Goal: Information Seeking & Learning: Learn about a topic

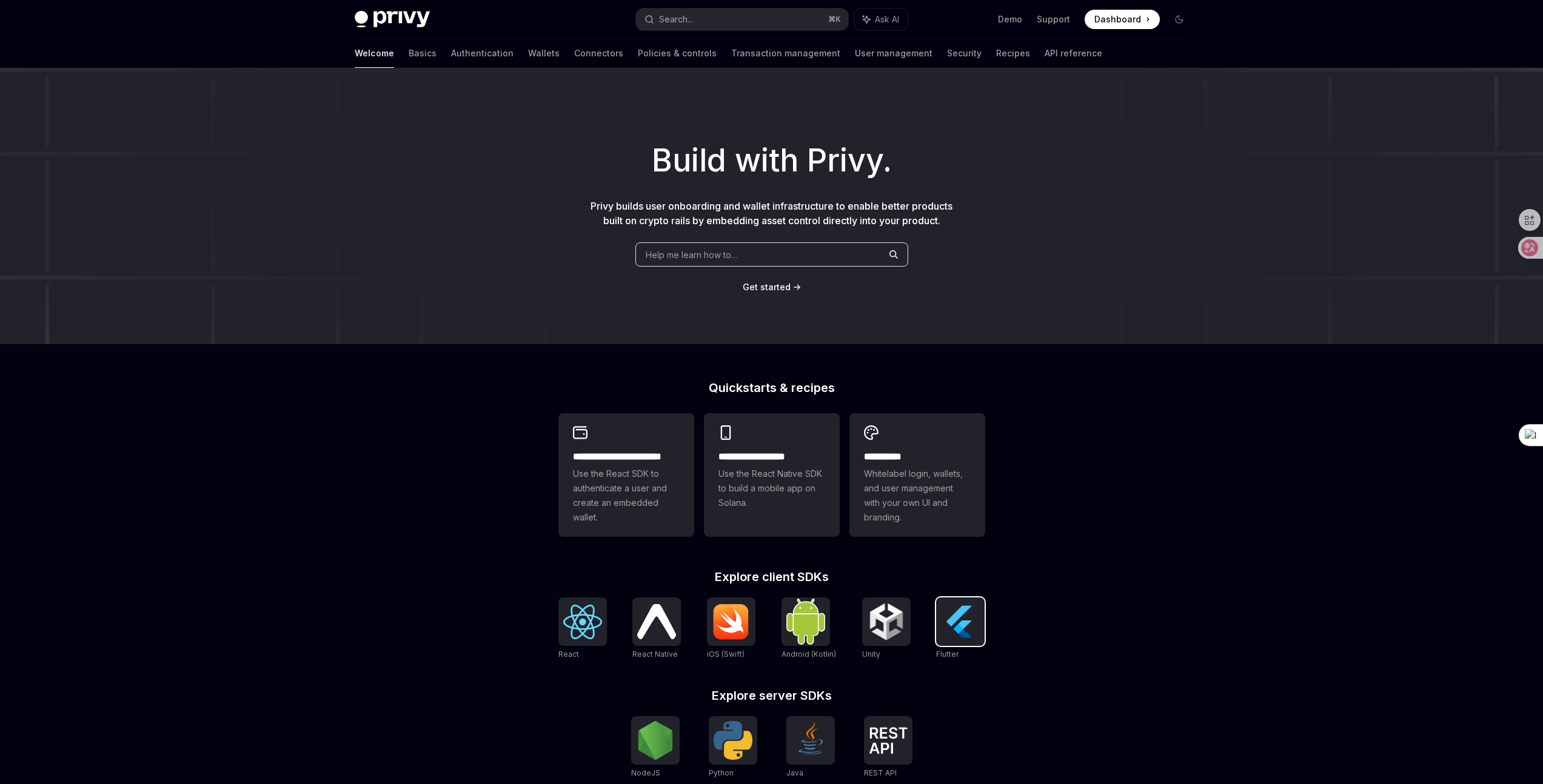
scroll to position [180, 0]
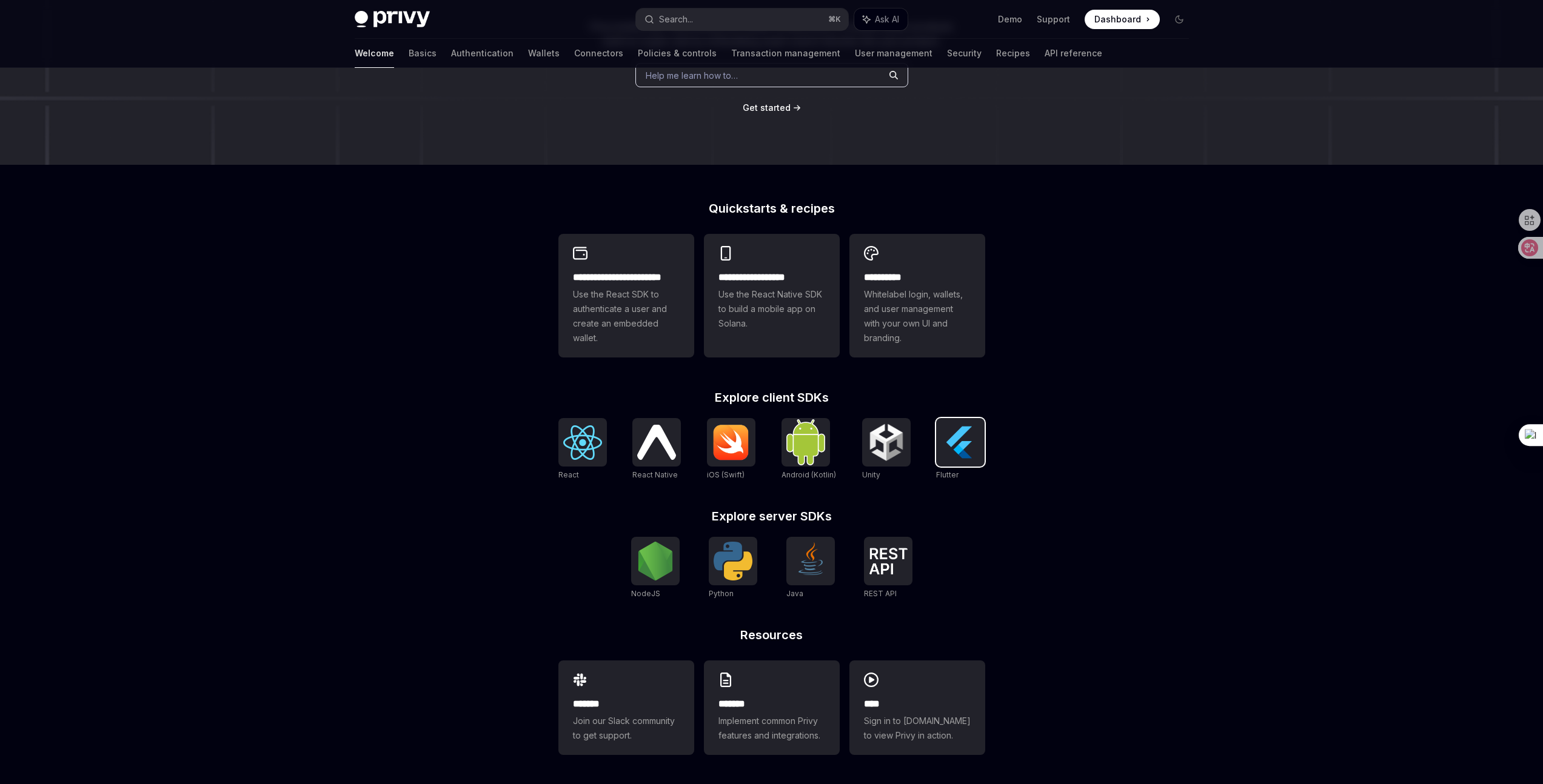
click at [965, 434] on img at bounding box center [960, 442] width 38 height 38
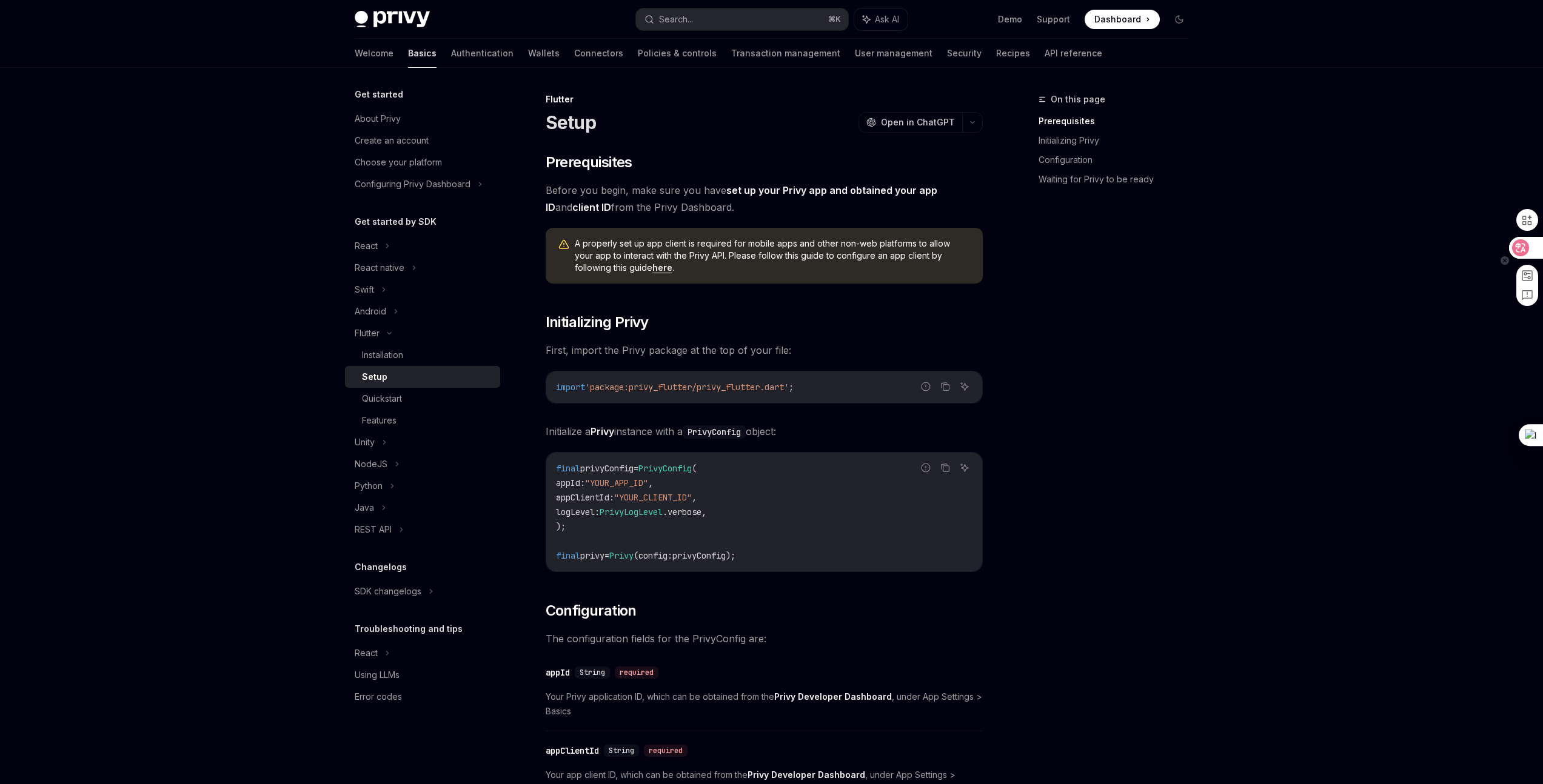
click at [1516, 248] on icon at bounding box center [1520, 248] width 12 height 12
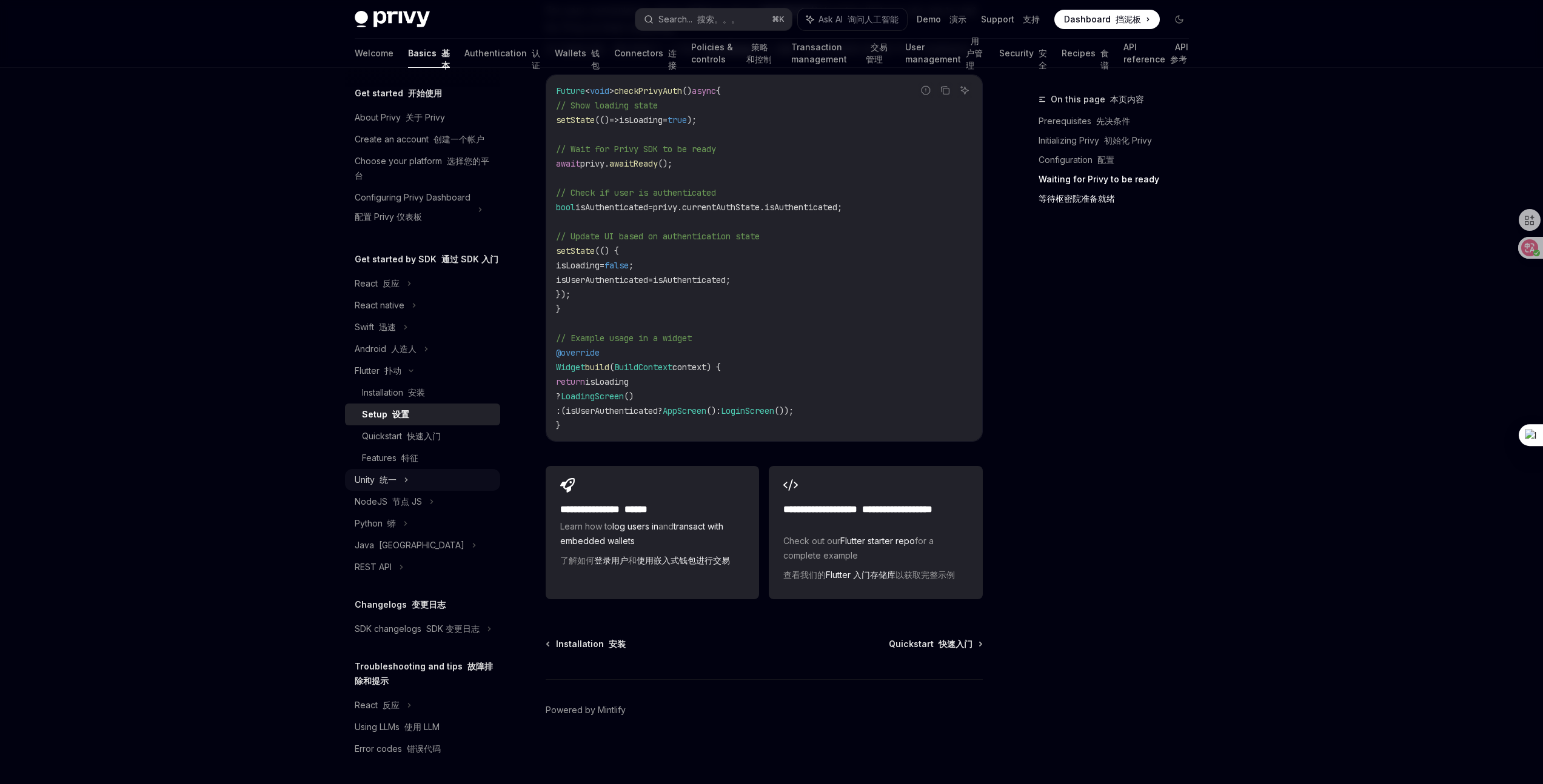
scroll to position [45, 0]
click at [418, 622] on div "SDK changelogs SDK 变更日志" at bounding box center [416, 629] width 125 height 15
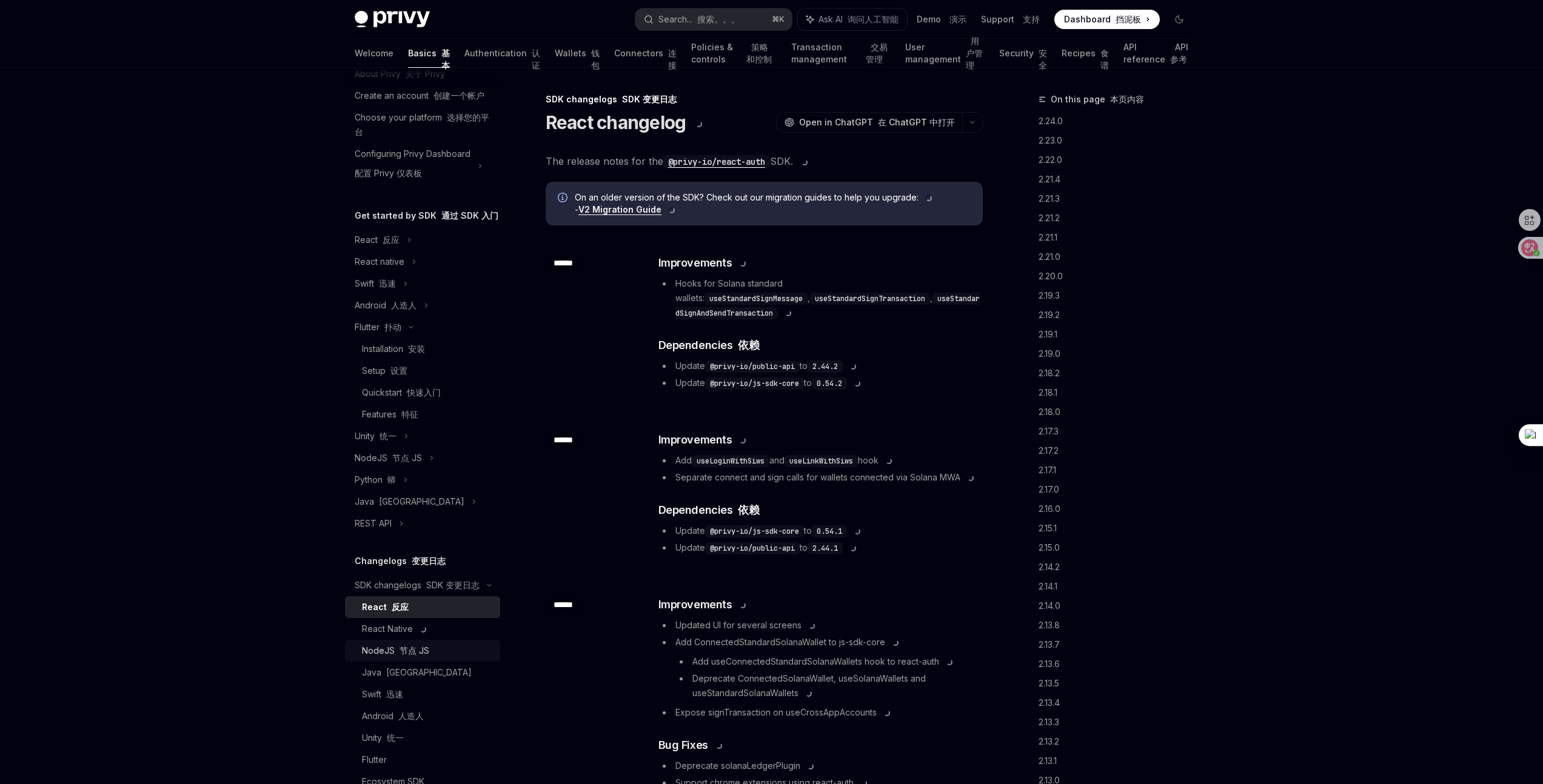
scroll to position [289, 0]
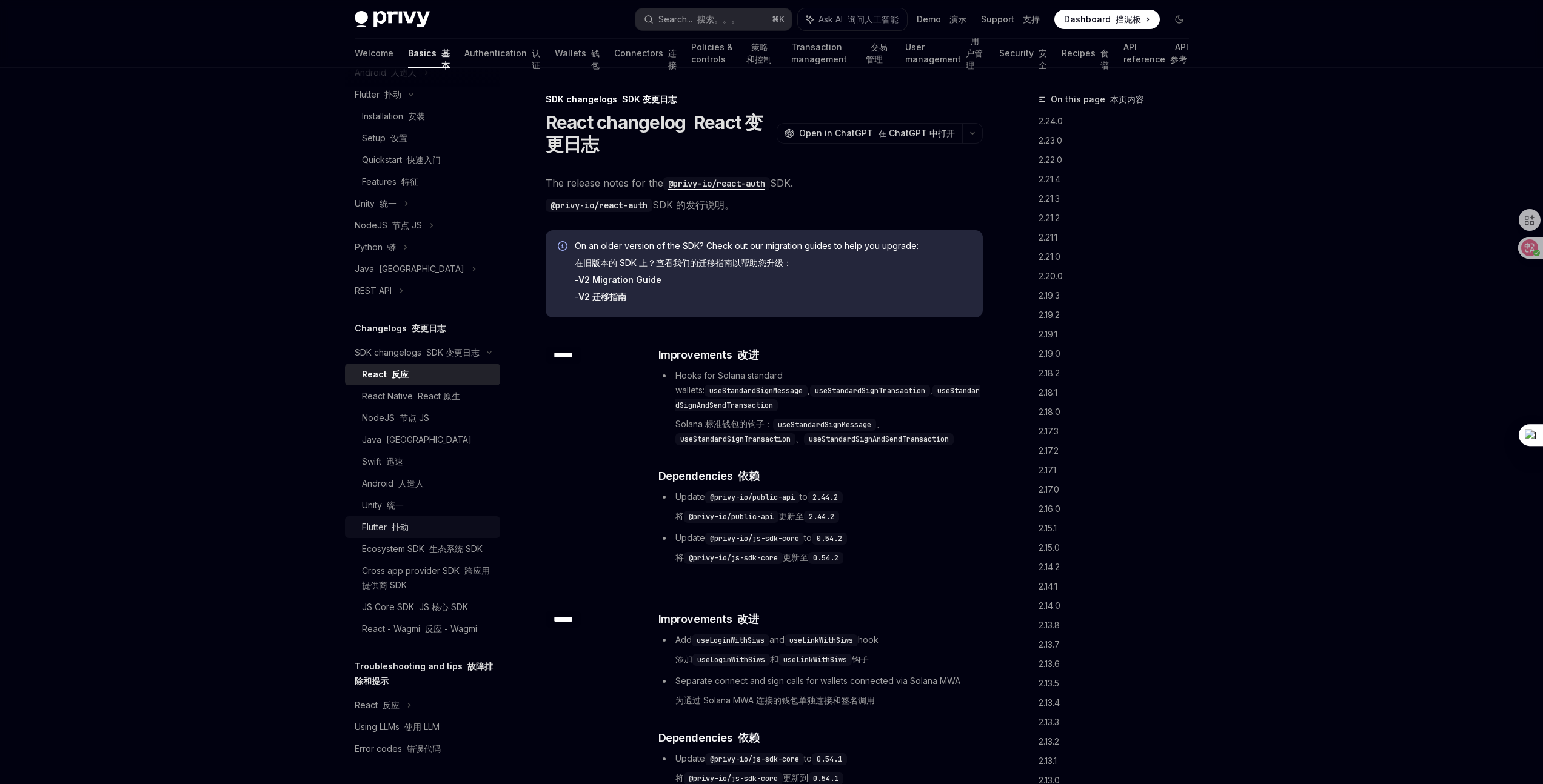
click at [405, 535] on div "Flutter 扑动" at bounding box center [385, 527] width 47 height 15
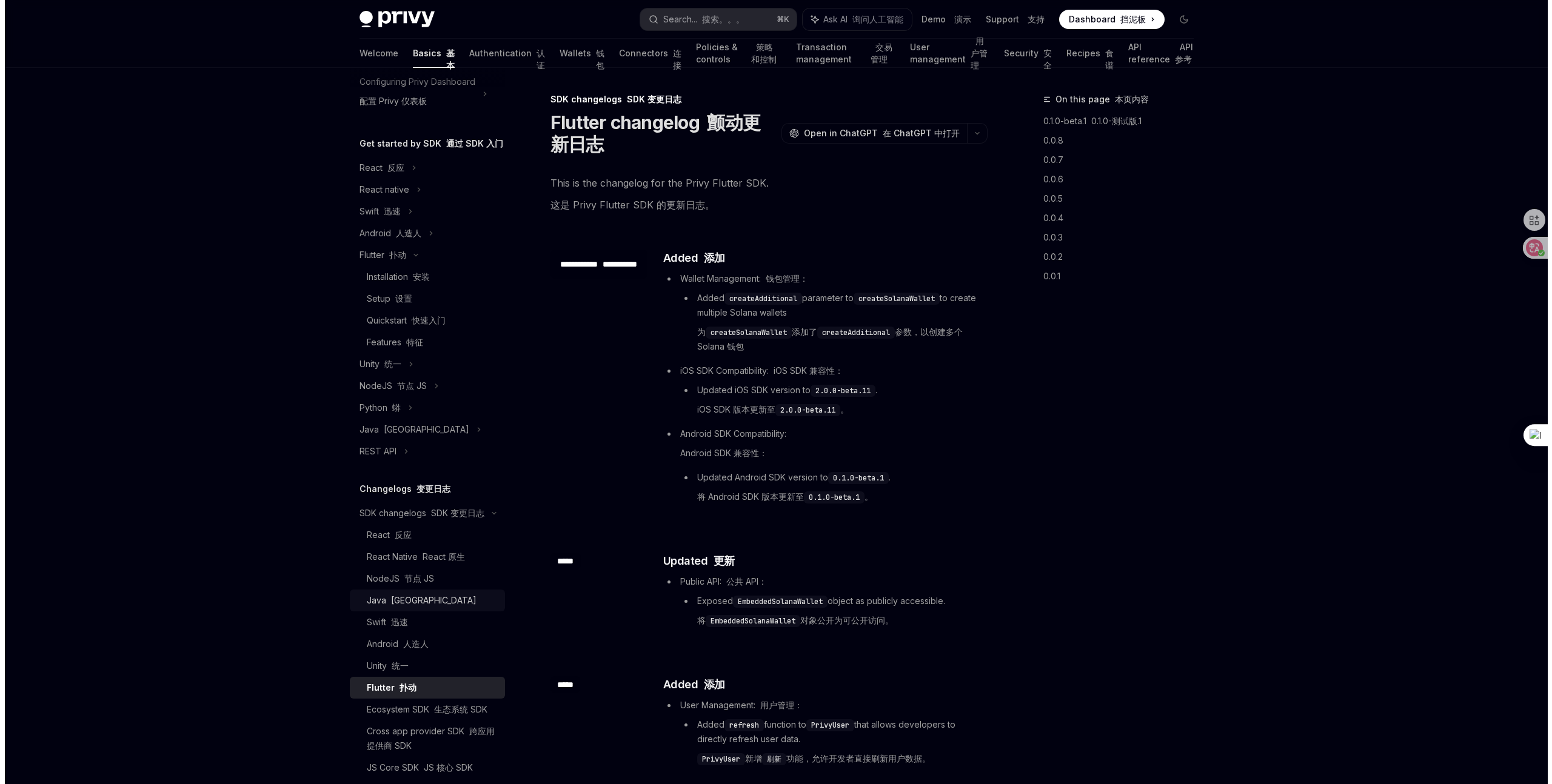
scroll to position [107, 0]
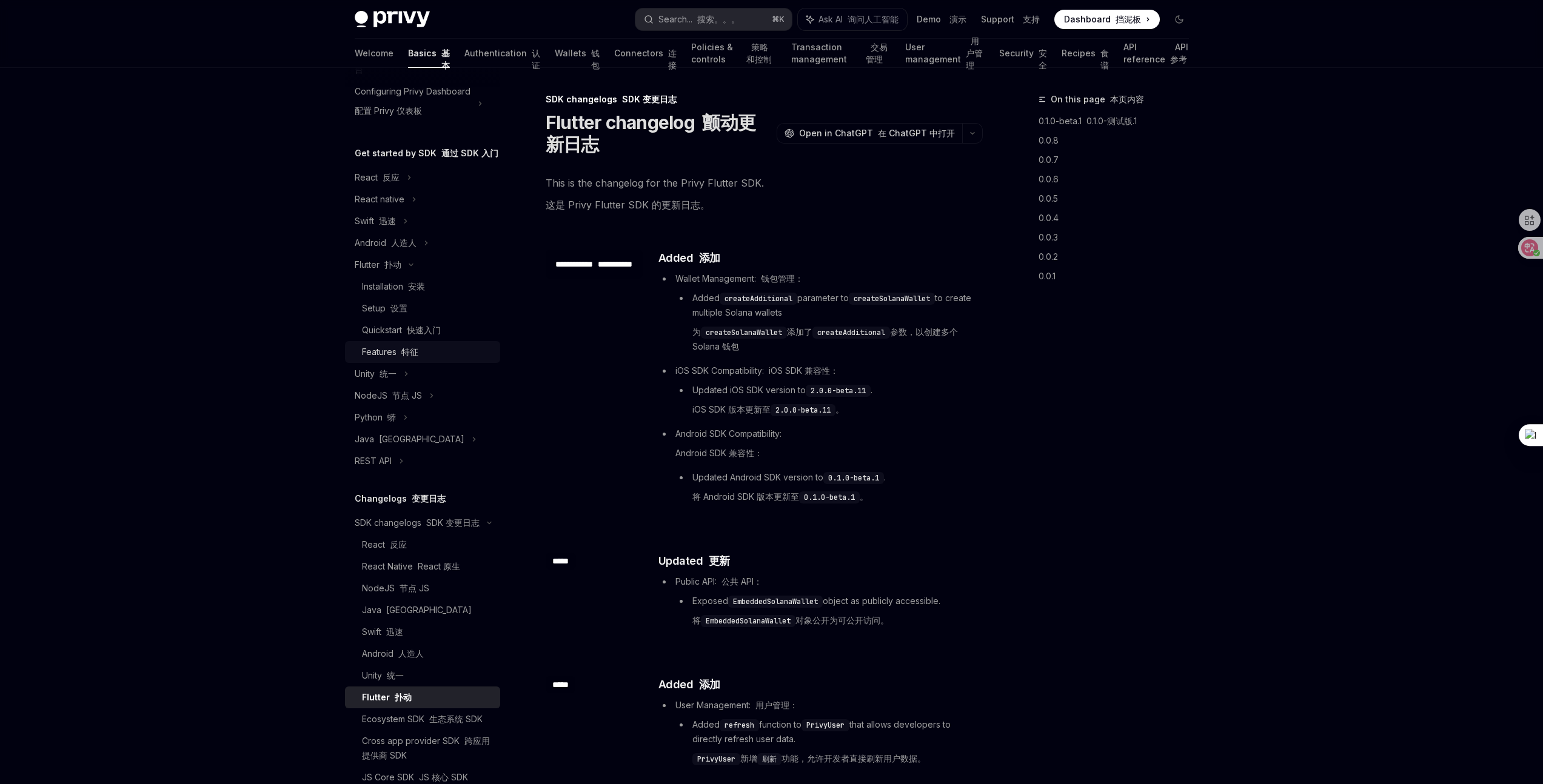
click at [431, 359] on div "Features 特征" at bounding box center [427, 352] width 131 height 15
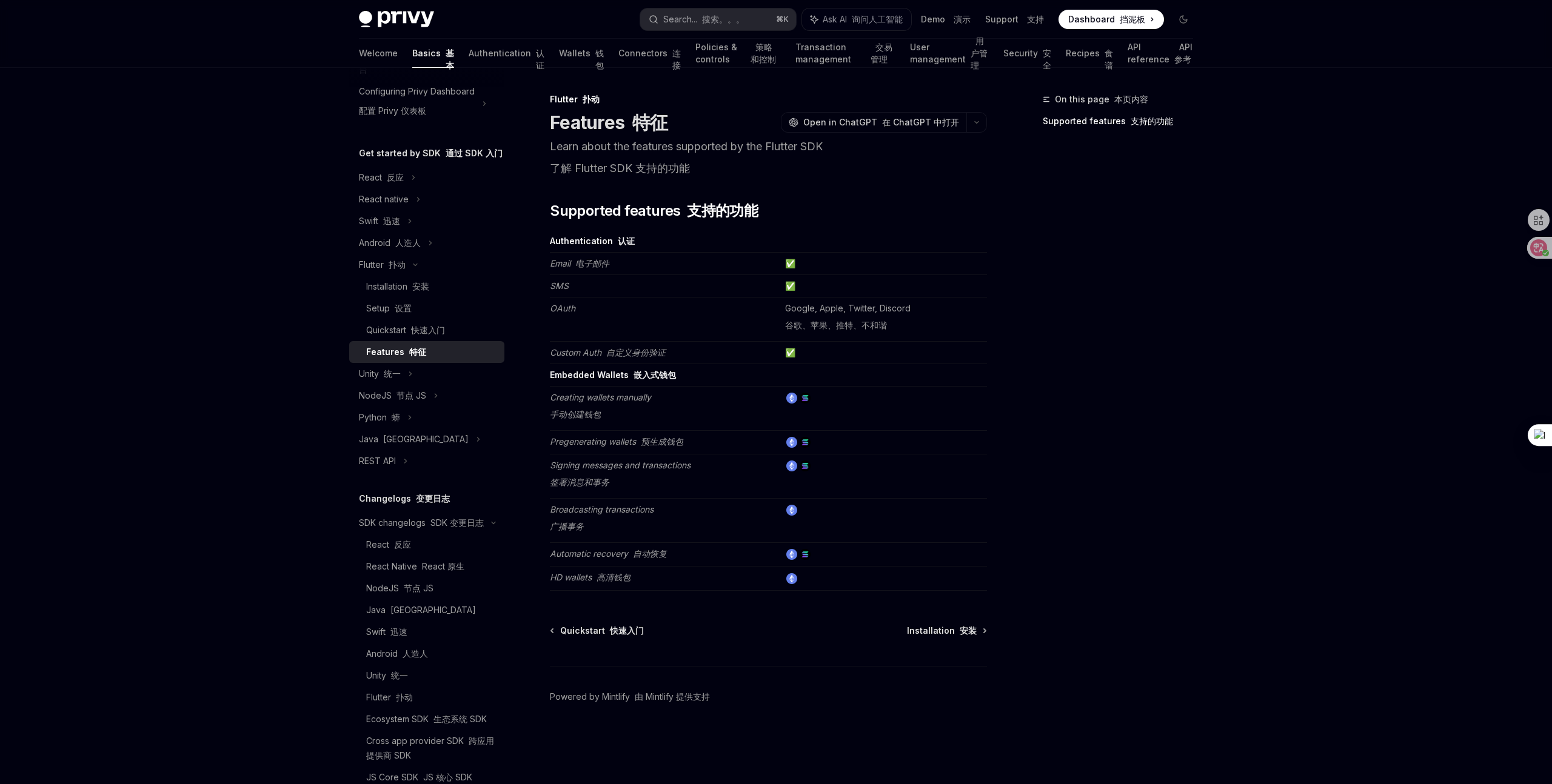
click at [825, 512] on td at bounding box center [883, 521] width 206 height 44
click at [663, 558] on font "自动恢复" at bounding box center [650, 554] width 34 height 10
click at [578, 580] on em "HD wallets 高清钱包" at bounding box center [590, 578] width 81 height 10
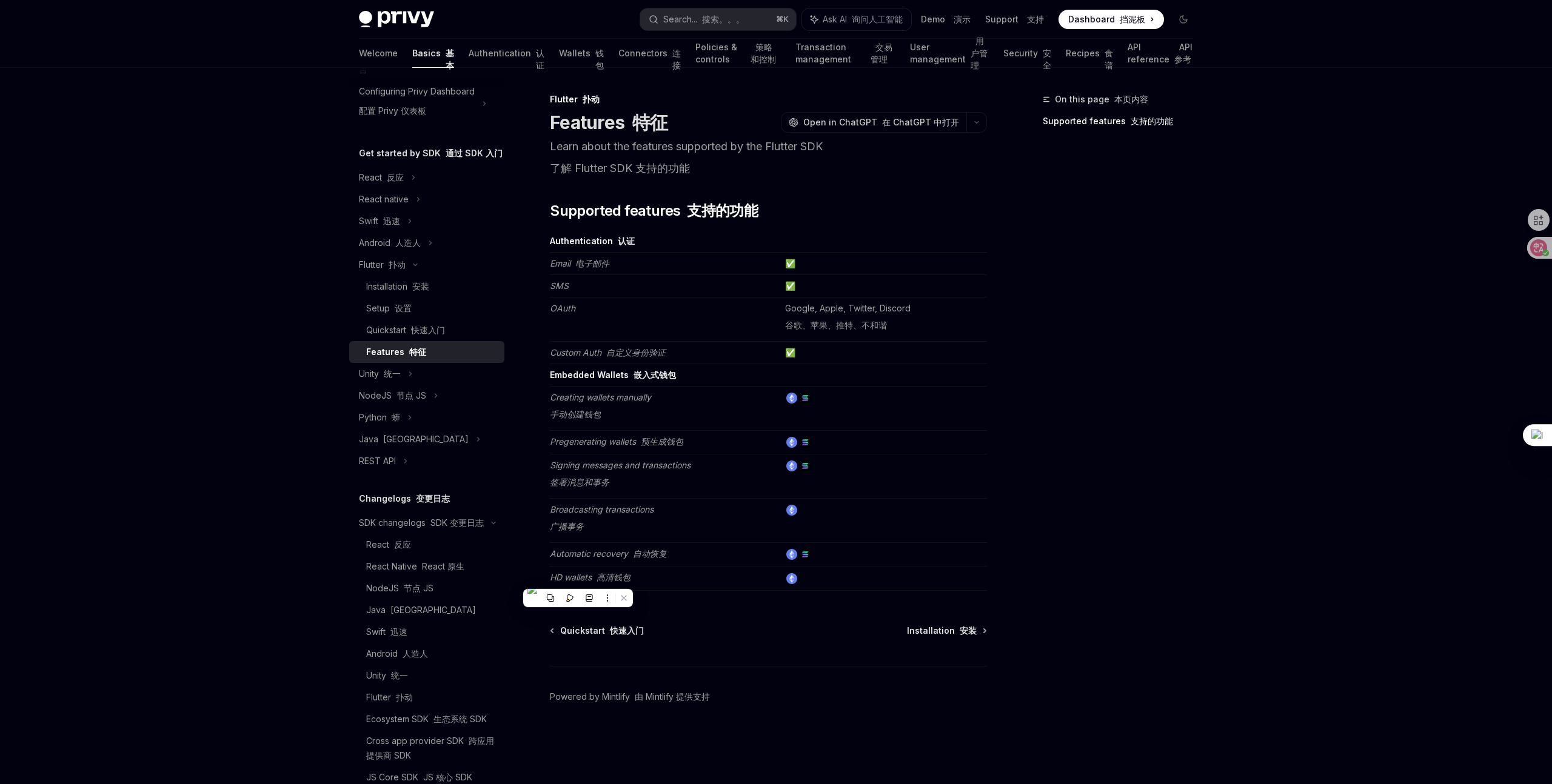
click at [650, 501] on td "Broadcasting transactions 广播事务" at bounding box center [664, 521] width 230 height 44
click at [596, 410] on font "手动创建钱包" at bounding box center [575, 414] width 51 height 10
click at [596, 384] on td "Embedded Wallets 嵌入式钱包" at bounding box center [664, 376] width 230 height 22
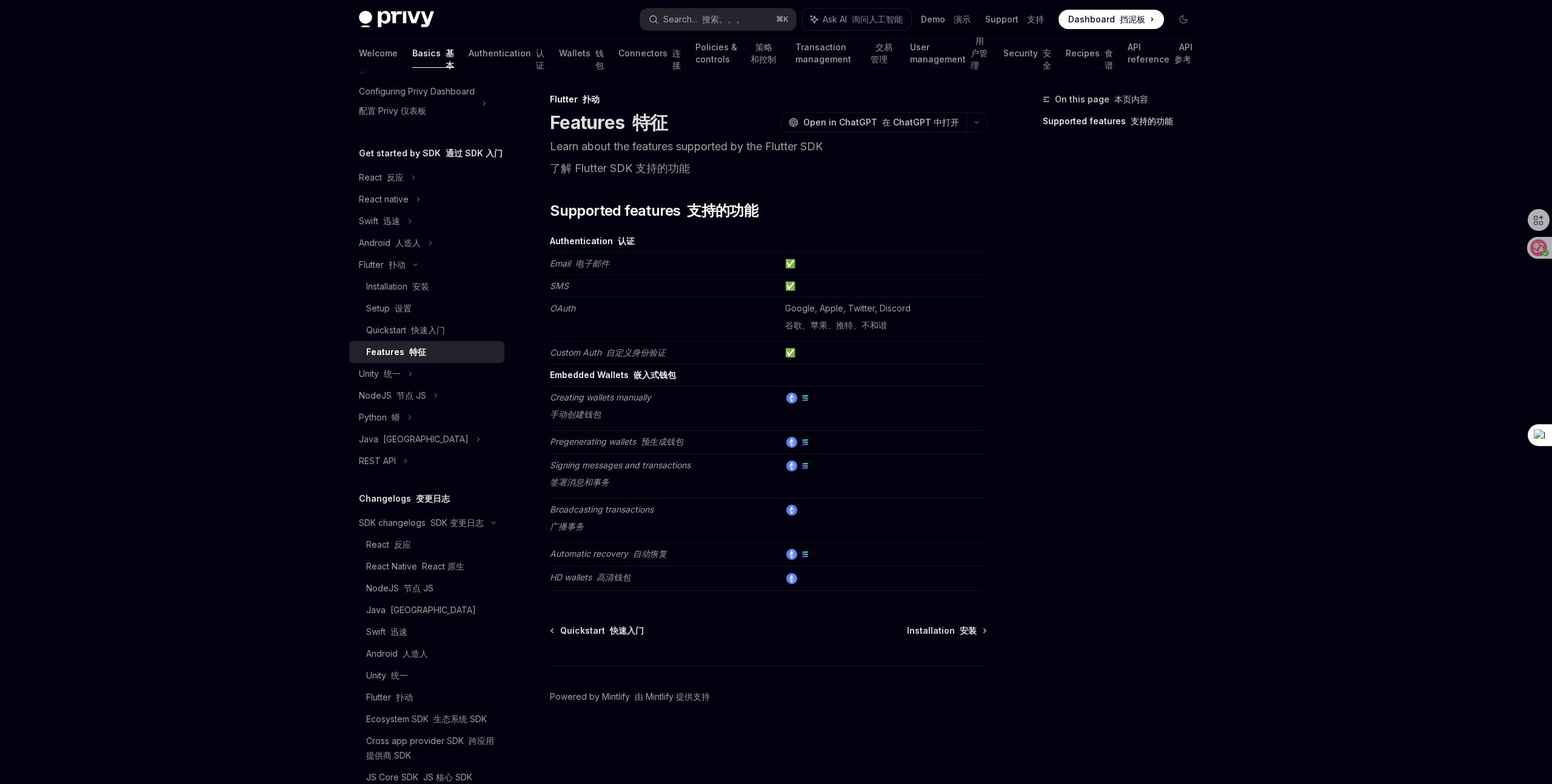
click at [572, 371] on strong "Embedded Wallets 嵌入式钱包" at bounding box center [613, 375] width 126 height 10
click at [595, 371] on strong "Embedded Wallets 嵌入式钱包" at bounding box center [613, 375] width 126 height 10
click at [616, 374] on strong "Embedded Wallets 嵌入式钱包" at bounding box center [613, 375] width 126 height 10
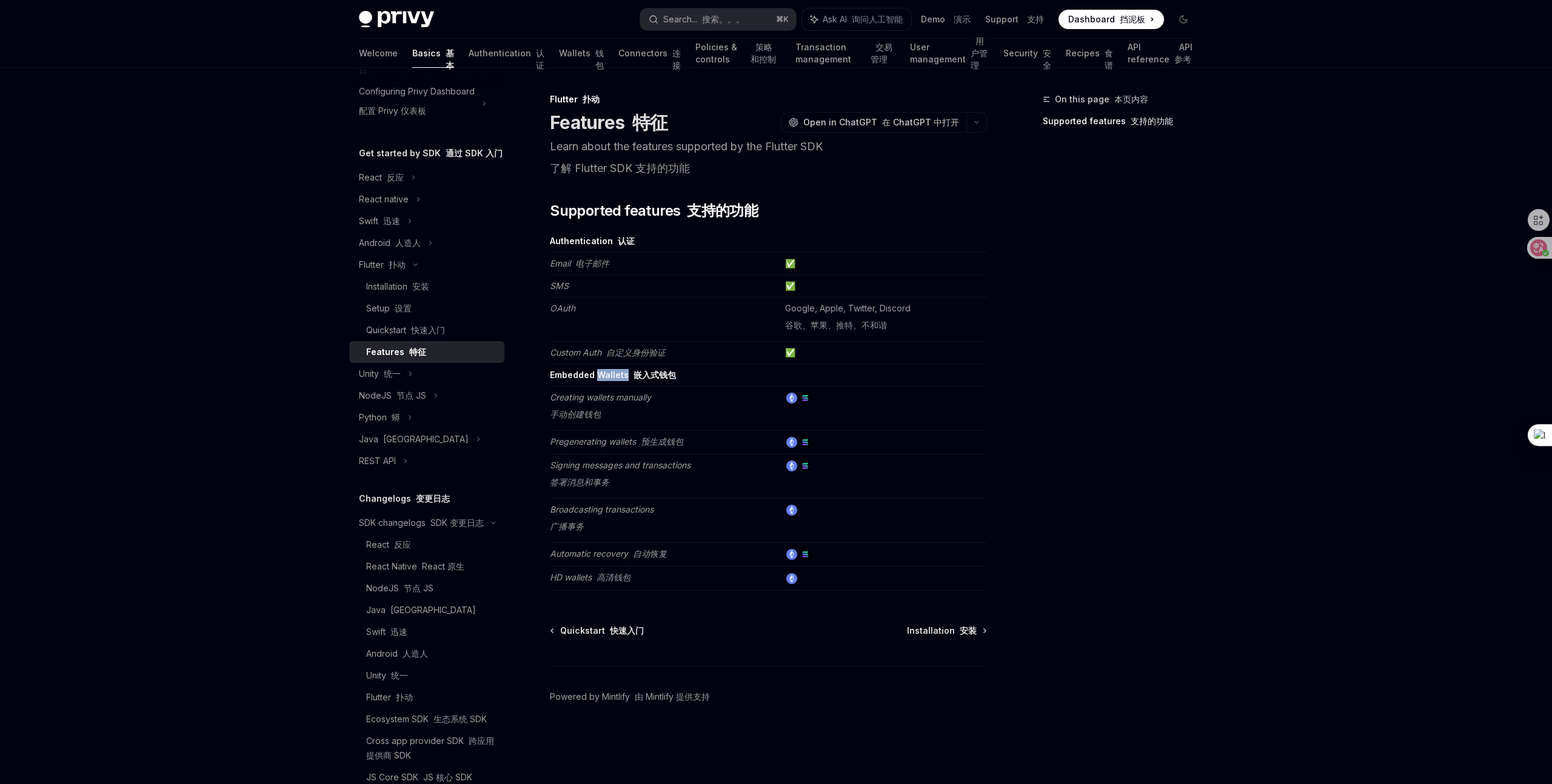
click at [616, 374] on strong "Embedded Wallets 嵌入式钱包" at bounding box center [613, 375] width 126 height 10
click at [723, 380] on td "Embedded Wallets 嵌入式钱包" at bounding box center [664, 376] width 230 height 22
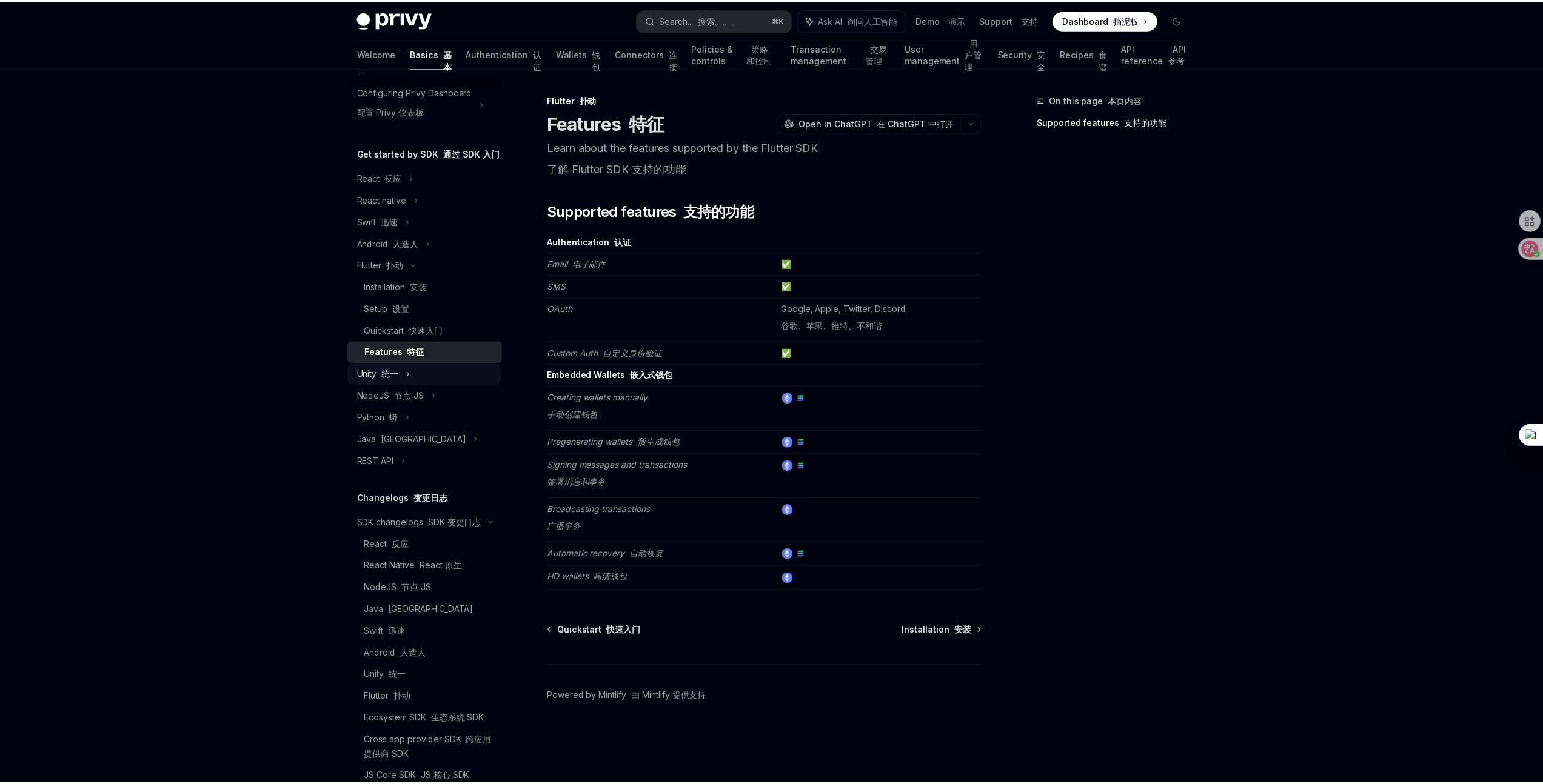
scroll to position [105, 0]
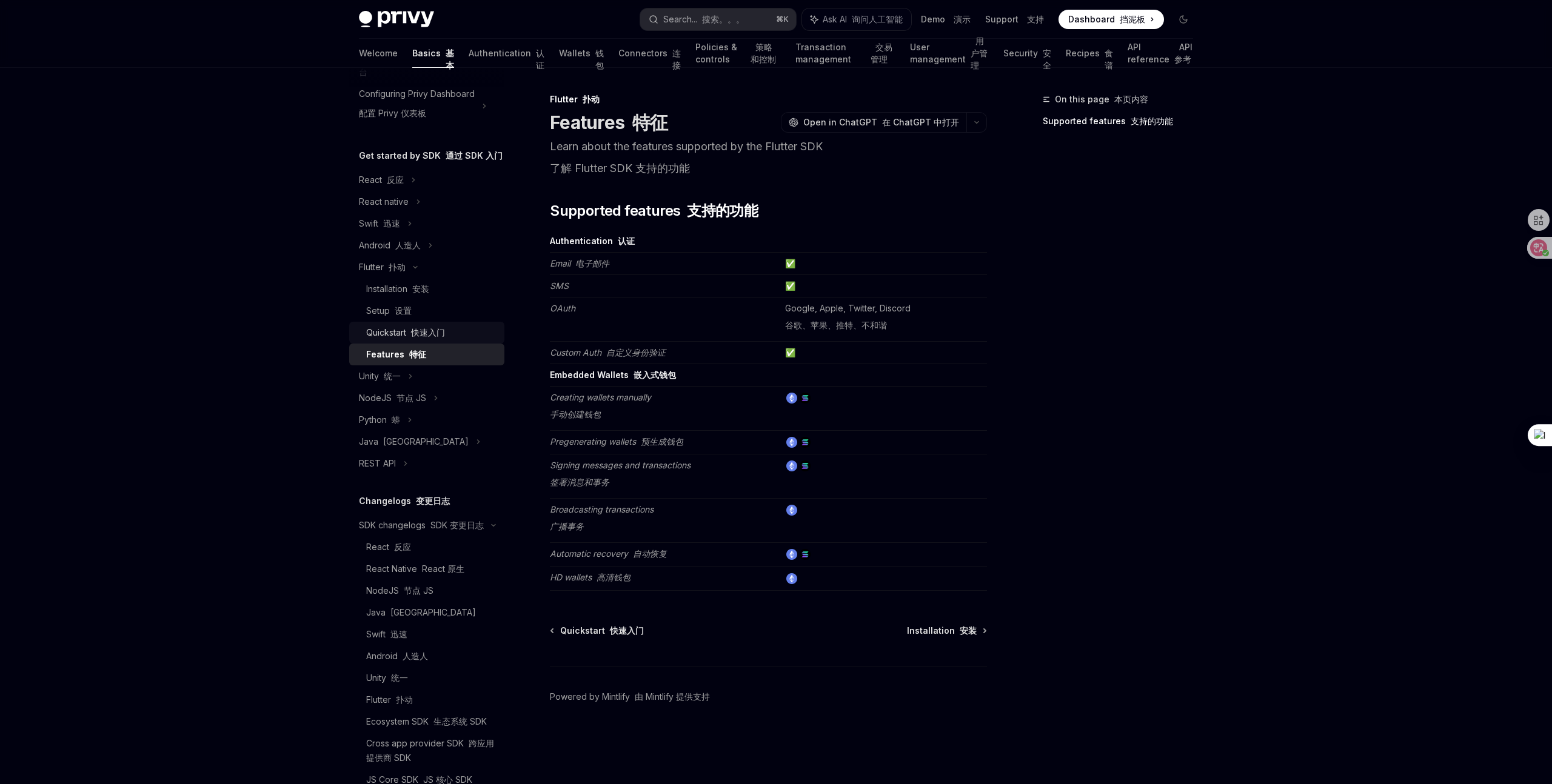
click at [439, 337] on font "快速入门" at bounding box center [428, 333] width 34 height 10
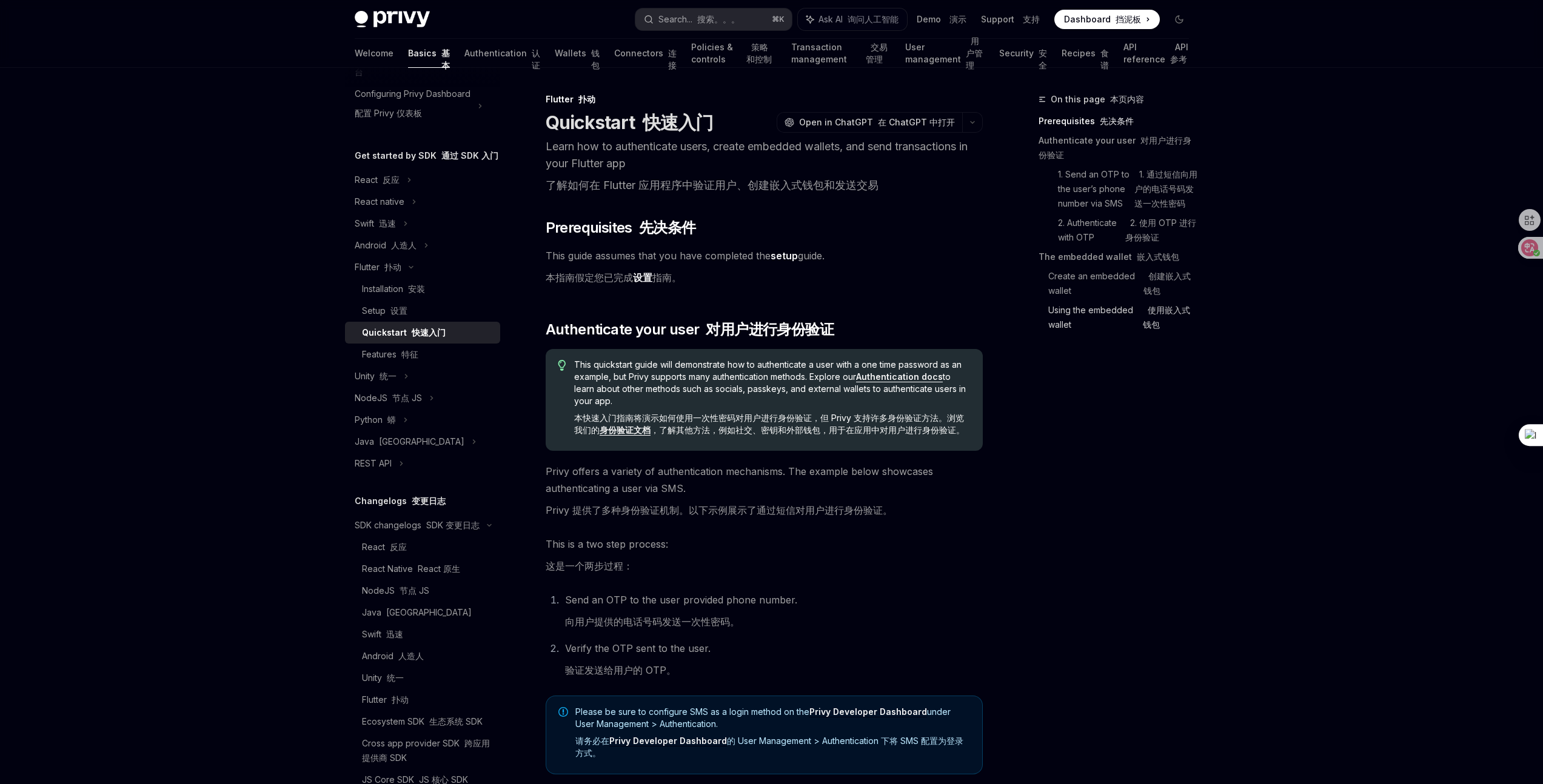
click at [1150, 315] on font "使用嵌入式钱包" at bounding box center [1170, 317] width 55 height 29
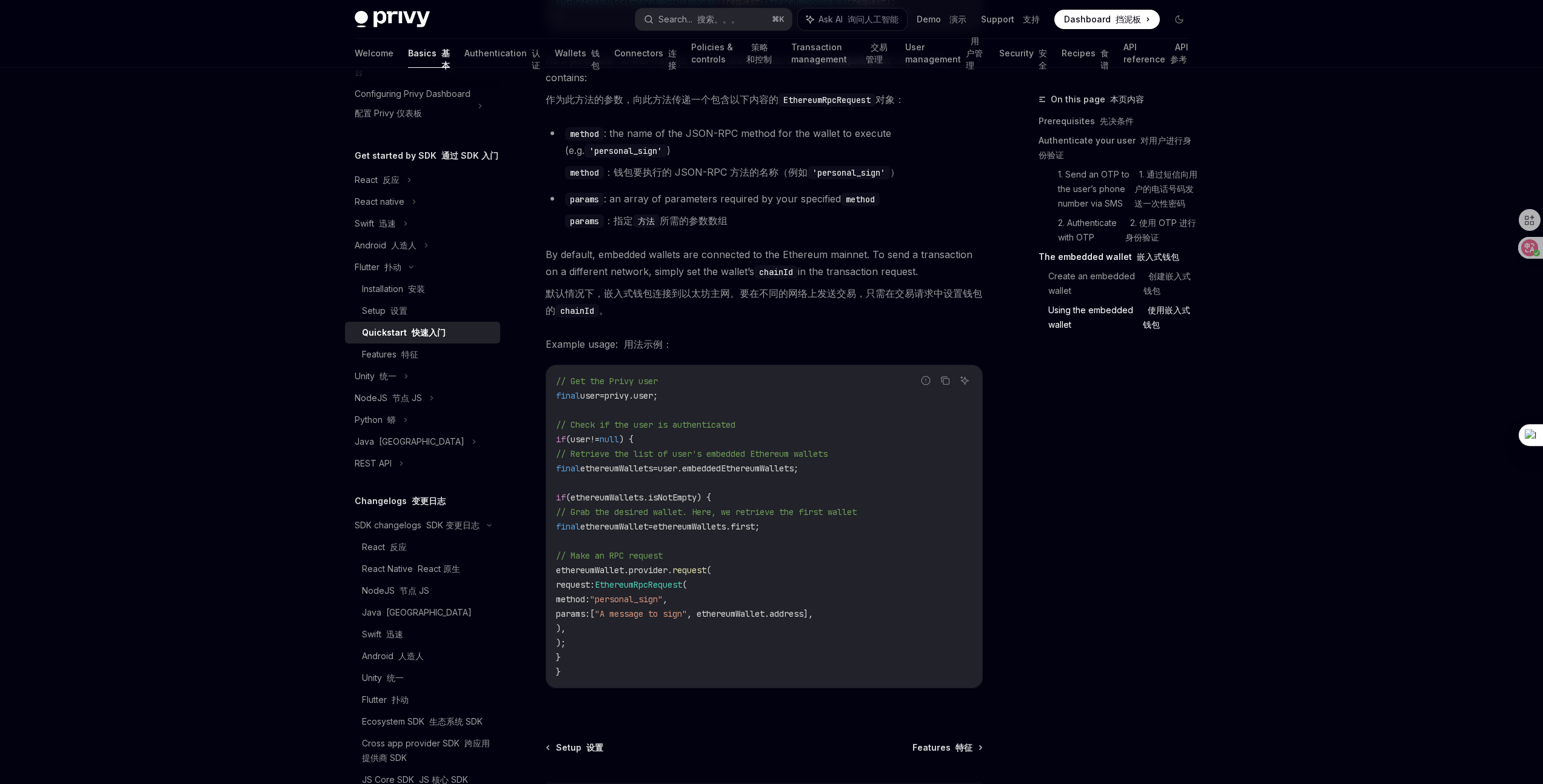
scroll to position [2978, 0]
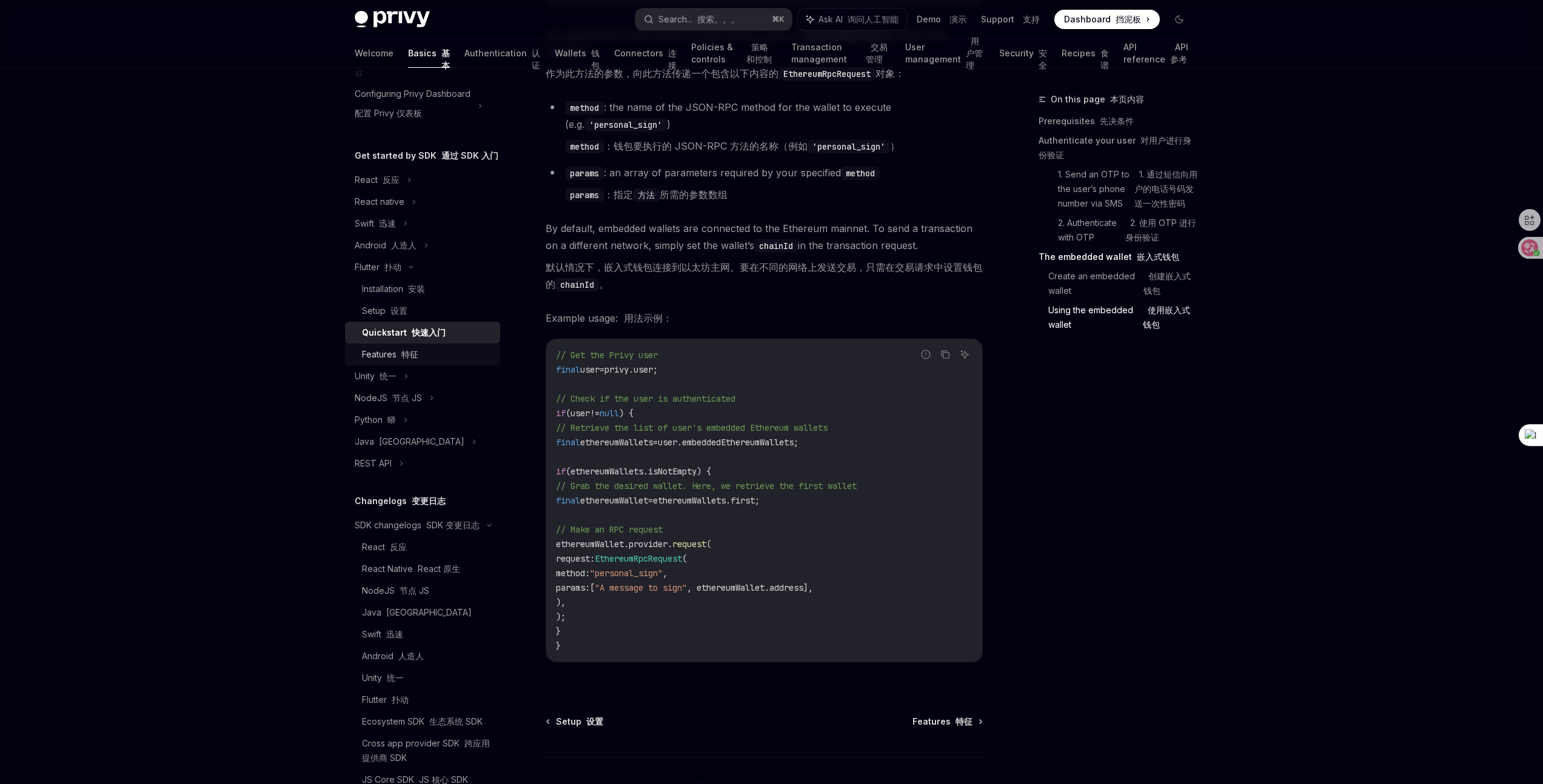
click at [385, 362] on div "Features 特征" at bounding box center [390, 355] width 56 height 15
type textarea "*"
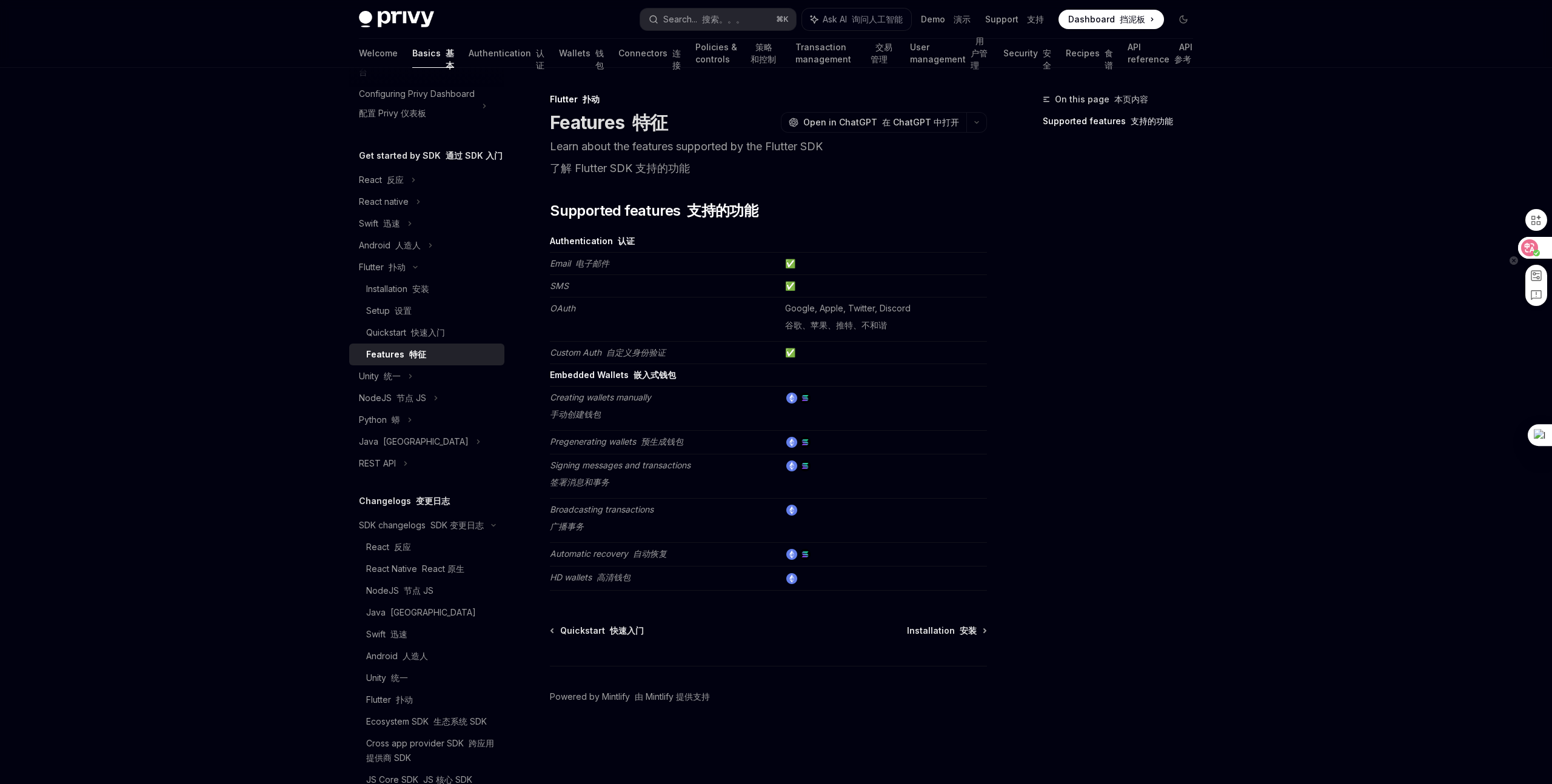
click at [1537, 247] on icon at bounding box center [1529, 248] width 17 height 17
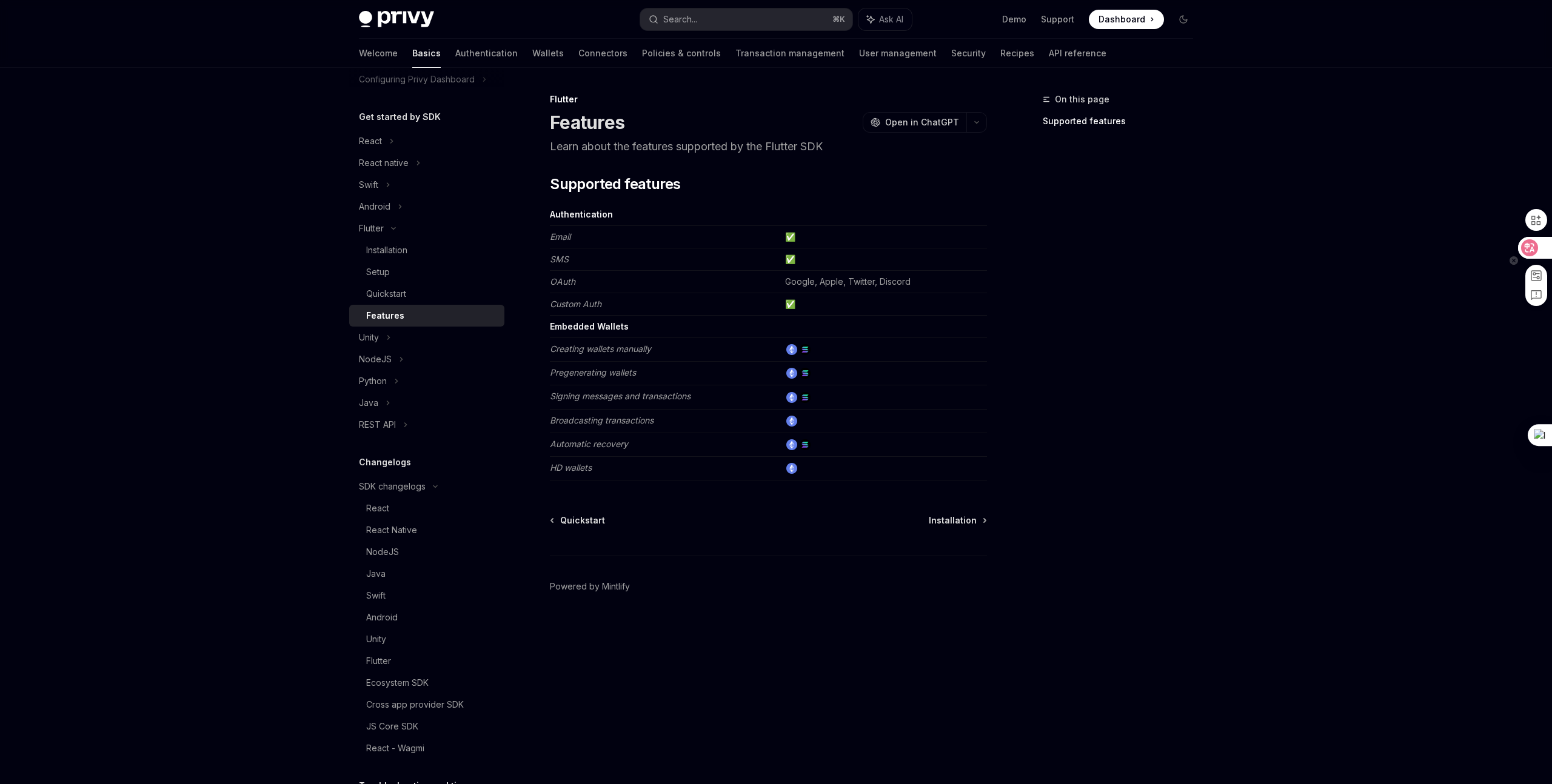
scroll to position [90, 0]
